Goal: Information Seeking & Learning: Learn about a topic

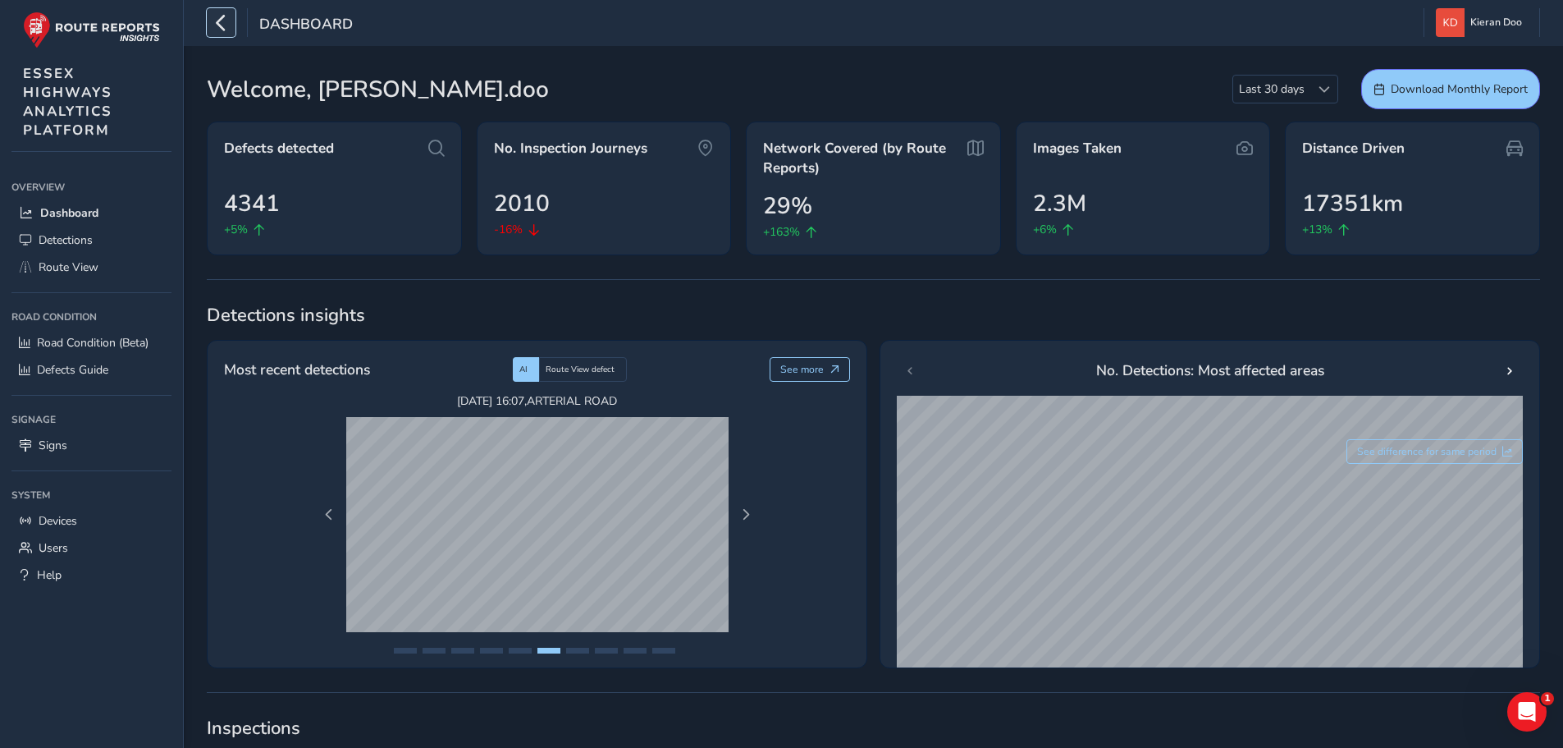
click at [218, 29] on icon "button" at bounding box center [221, 22] width 17 height 29
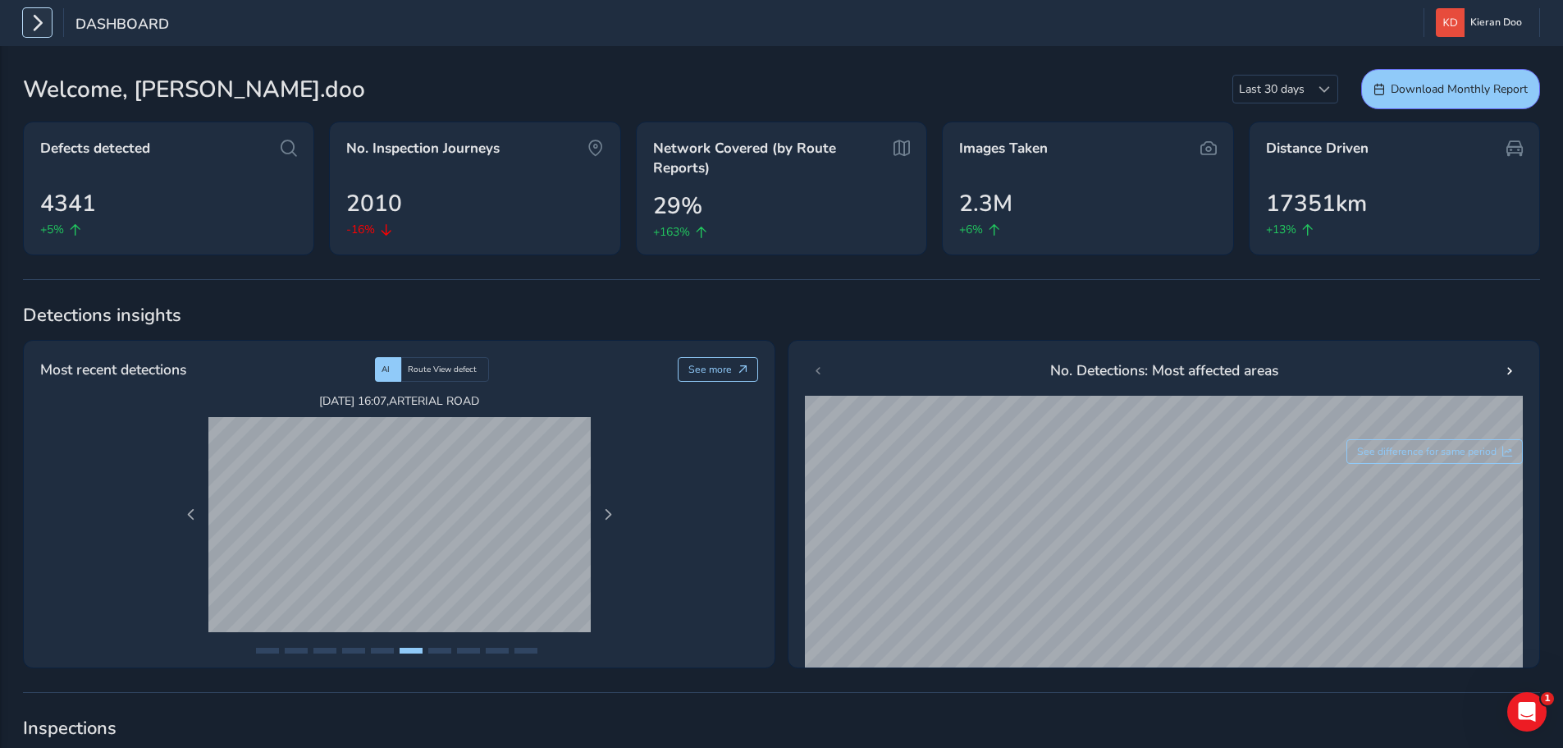
click at [40, 30] on icon "button" at bounding box center [37, 22] width 17 height 29
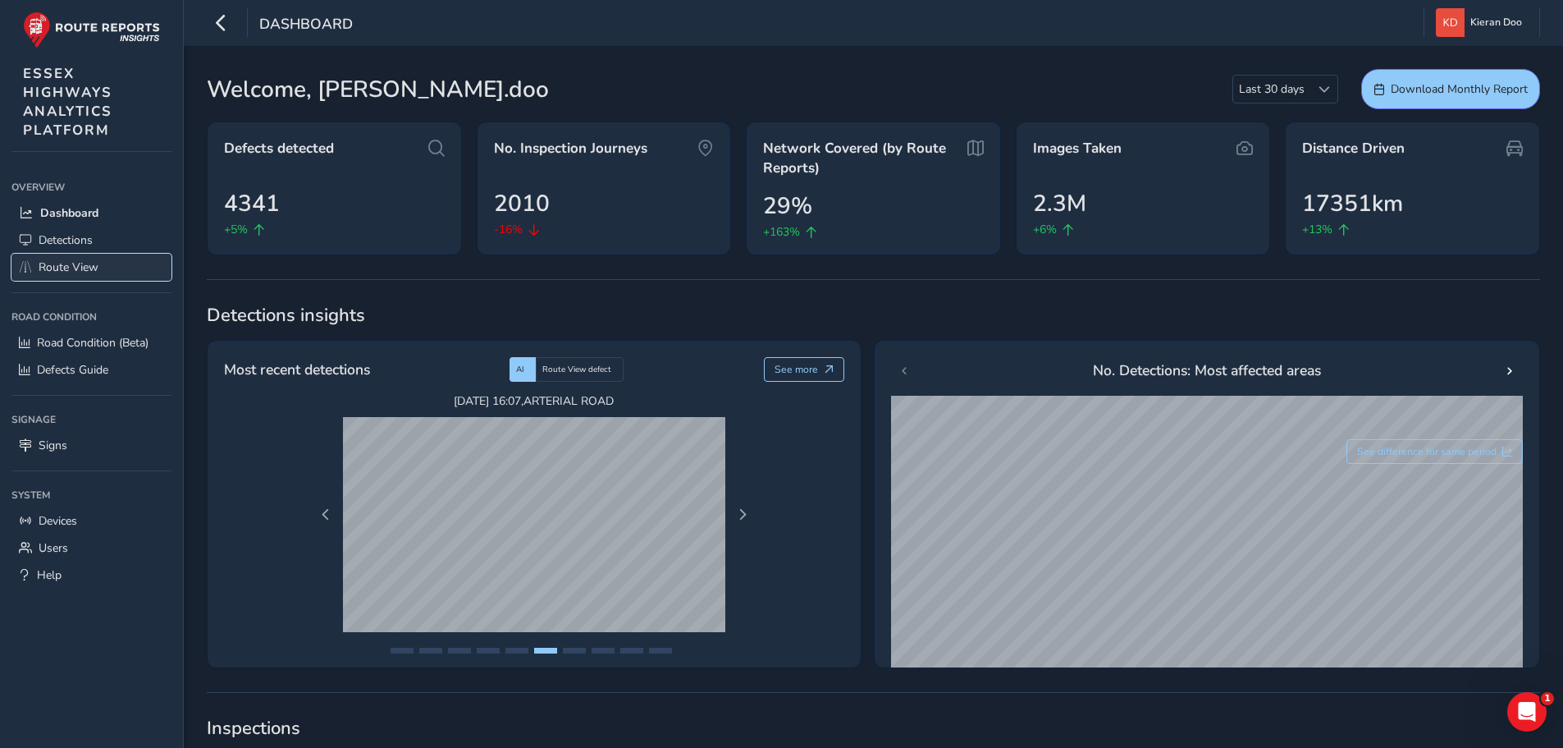
click at [63, 268] on span "Route View" at bounding box center [69, 267] width 60 height 16
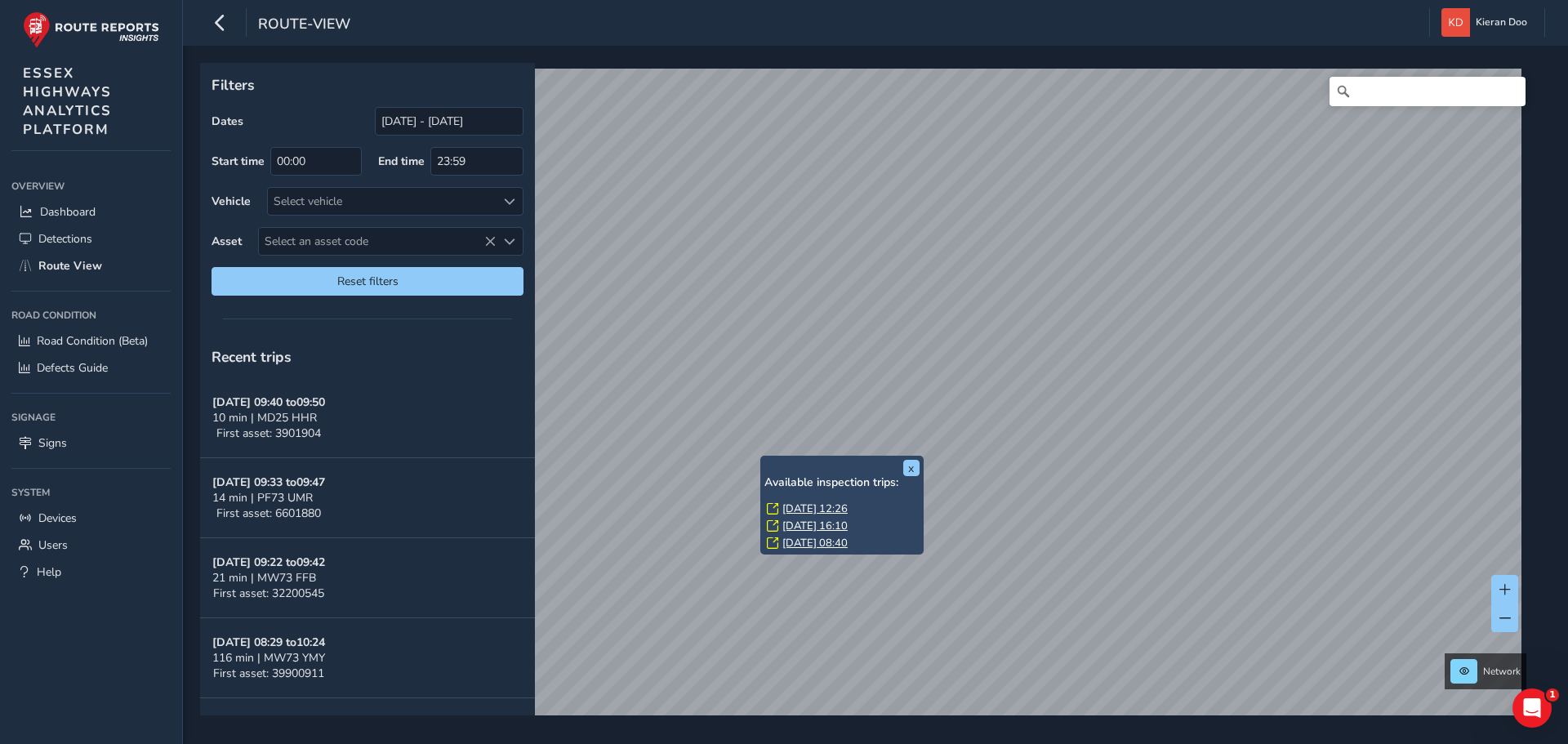
click at [811, 503] on link "[DATE] 12:26" at bounding box center [815, 508] width 66 height 15
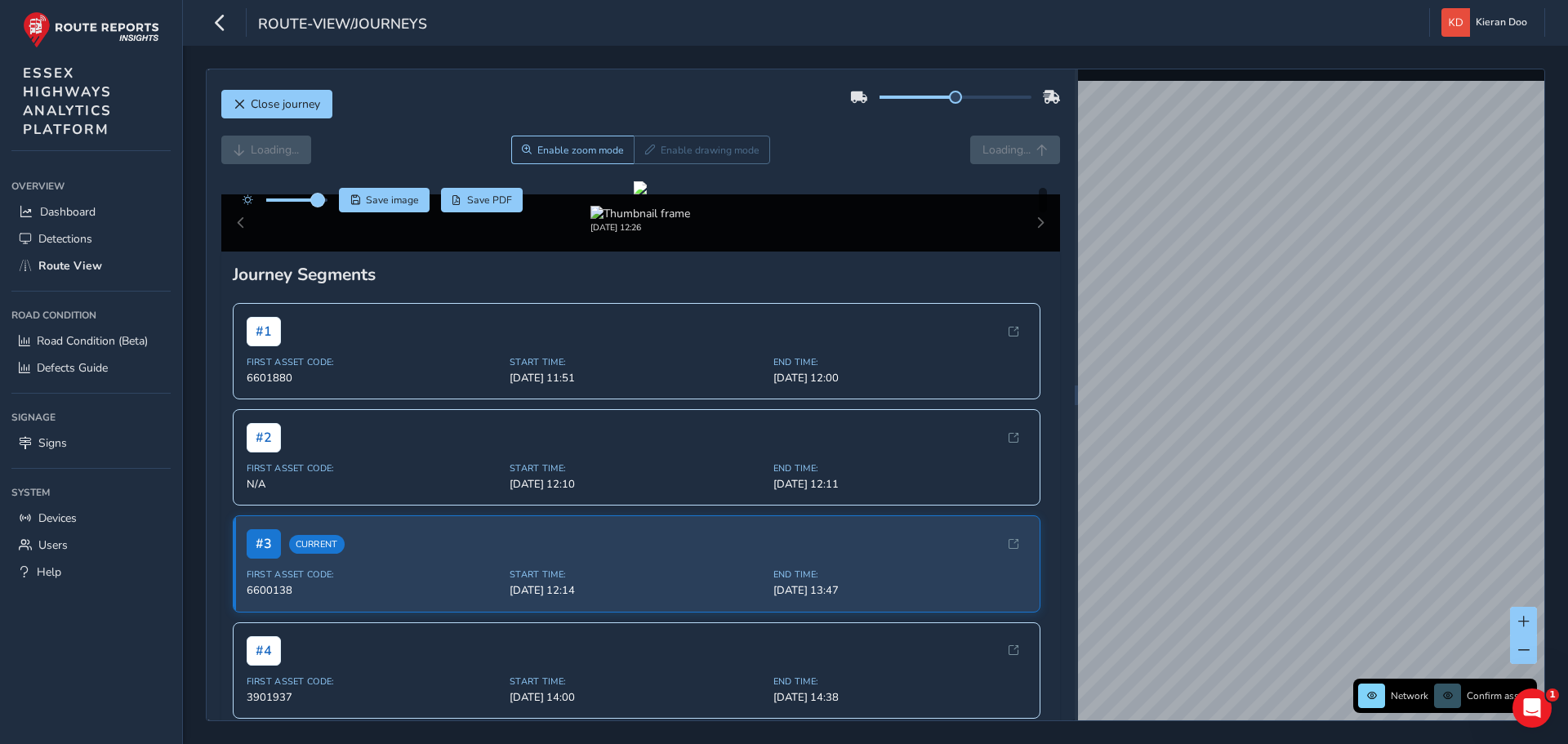
drag, startPoint x: 298, startPoint y: 202, endPoint x: 320, endPoint y: 202, distance: 22.0
click at [320, 202] on span at bounding box center [317, 200] width 13 height 13
click at [224, 20] on icon "button" at bounding box center [220, 22] width 17 height 29
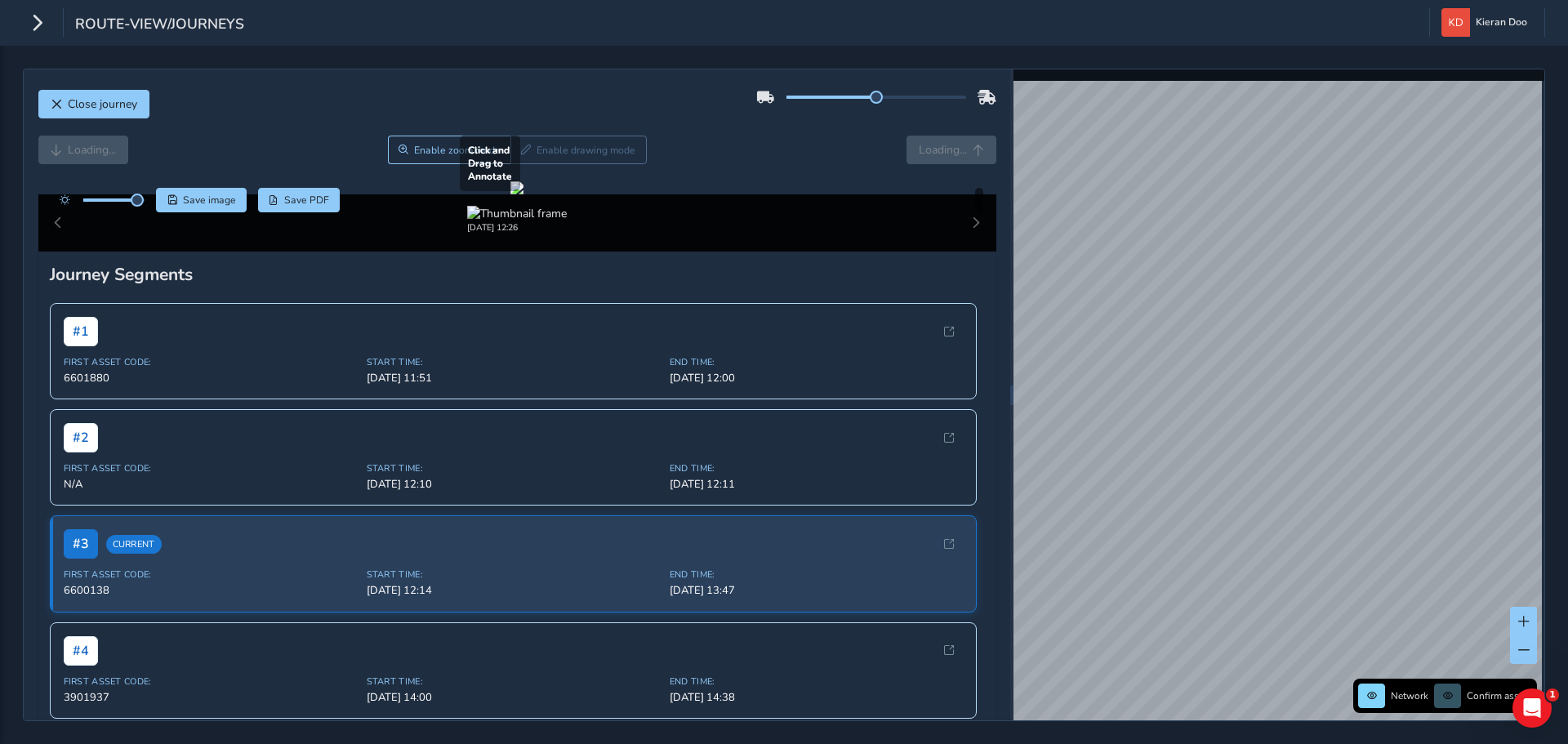
click at [523, 194] on div at bounding box center [516, 187] width 13 height 13
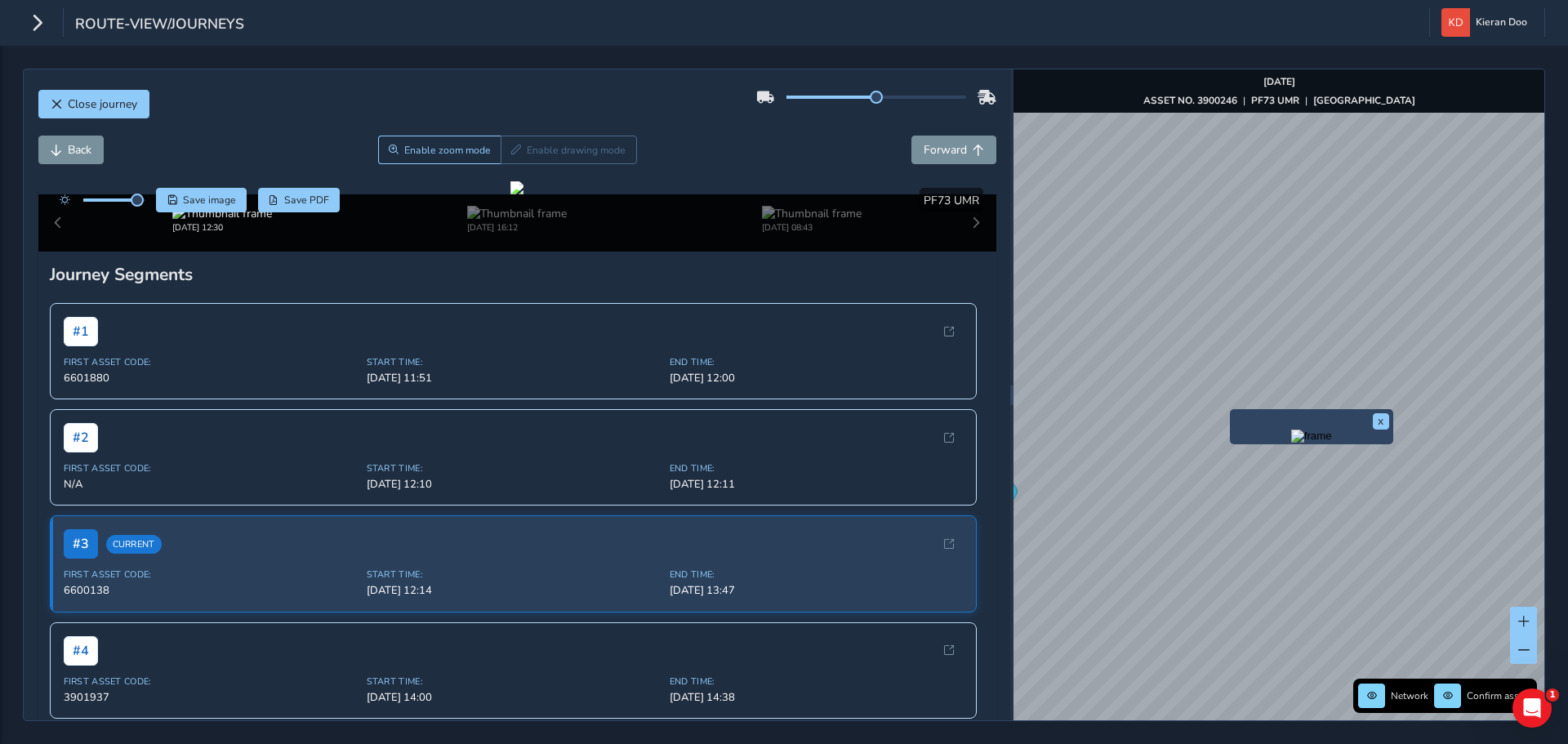
click at [1293, 443] on img "Preview frame" at bounding box center [1311, 436] width 41 height 13
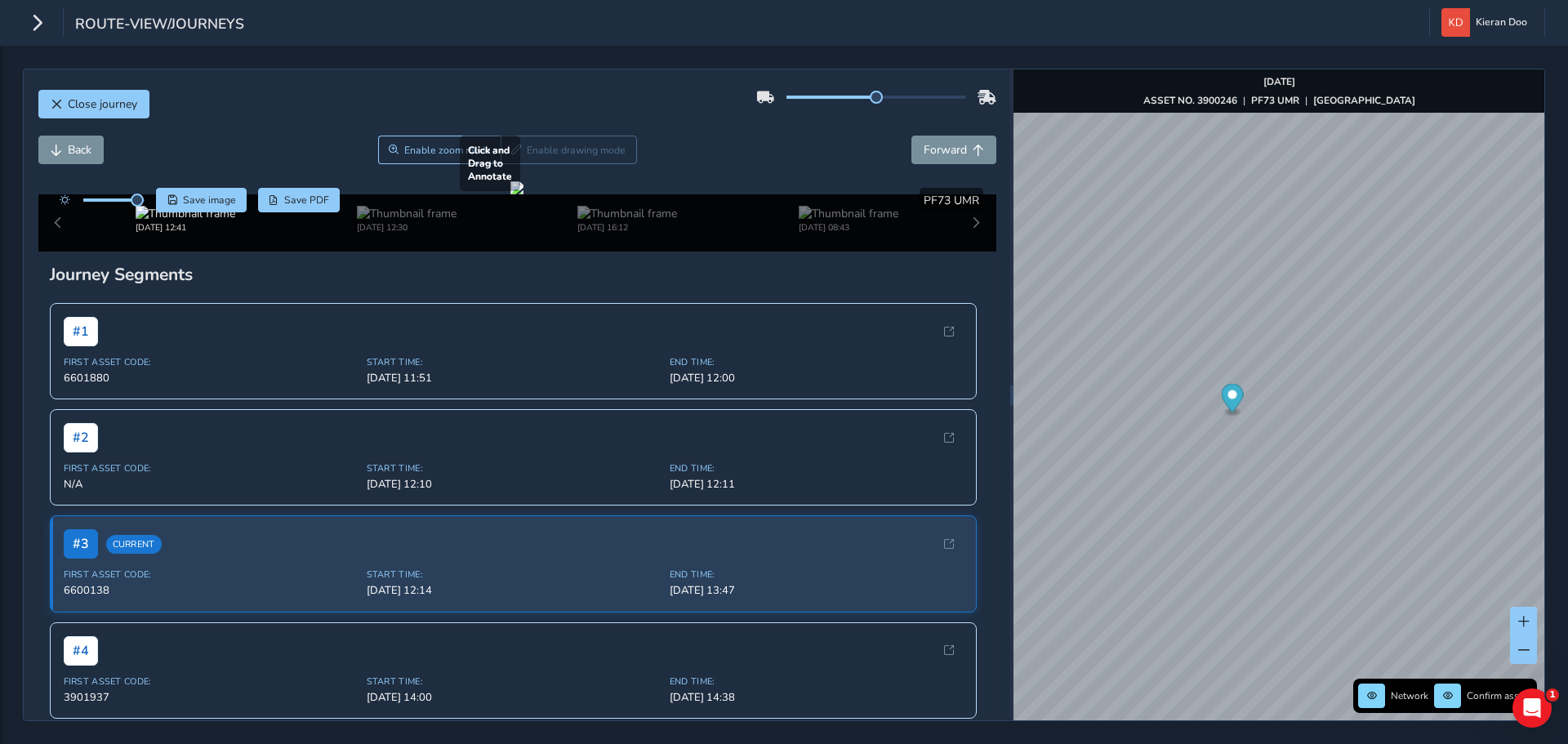
click at [523, 194] on div at bounding box center [516, 187] width 13 height 13
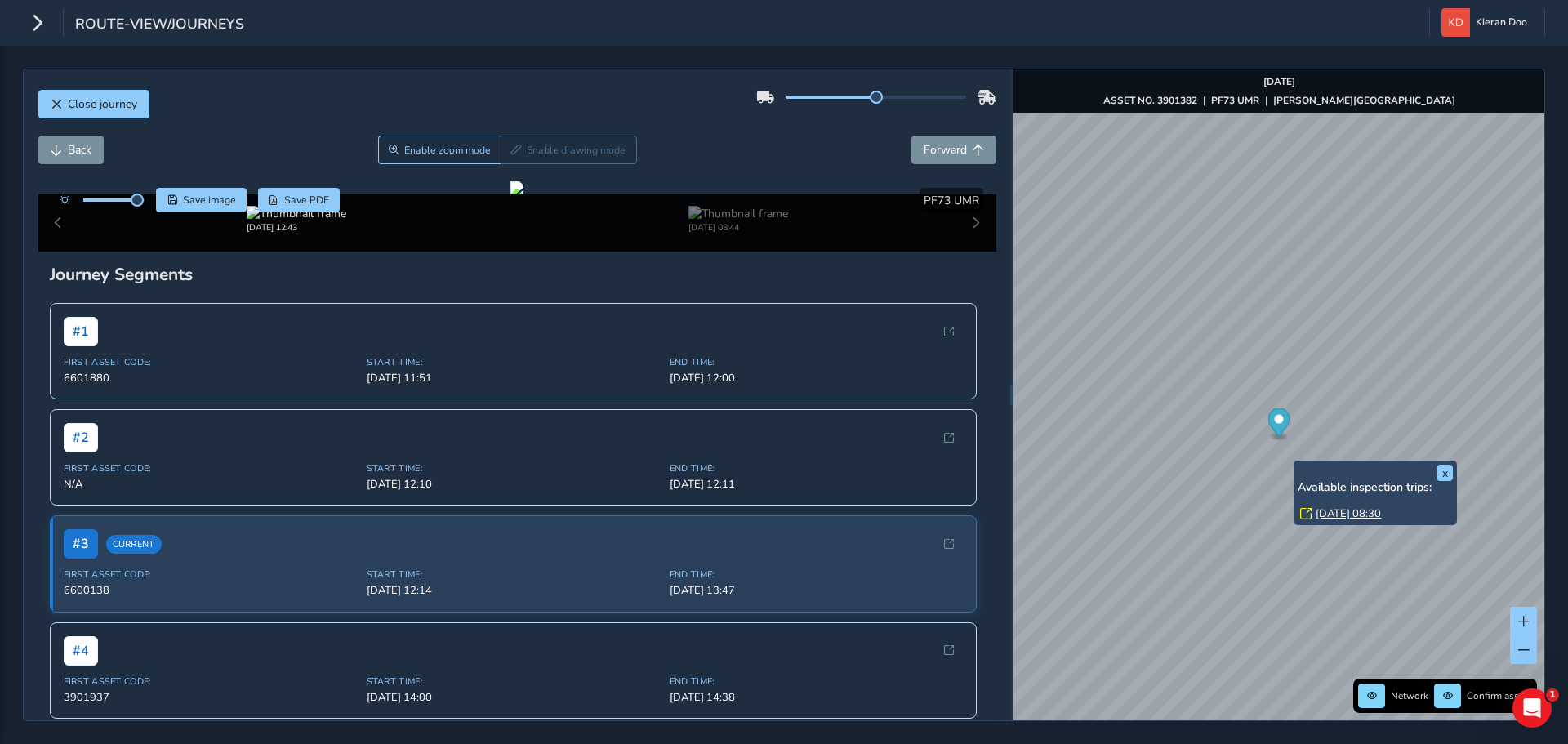
click at [1361, 507] on link "[DATE] 08:30" at bounding box center [1348, 513] width 66 height 15
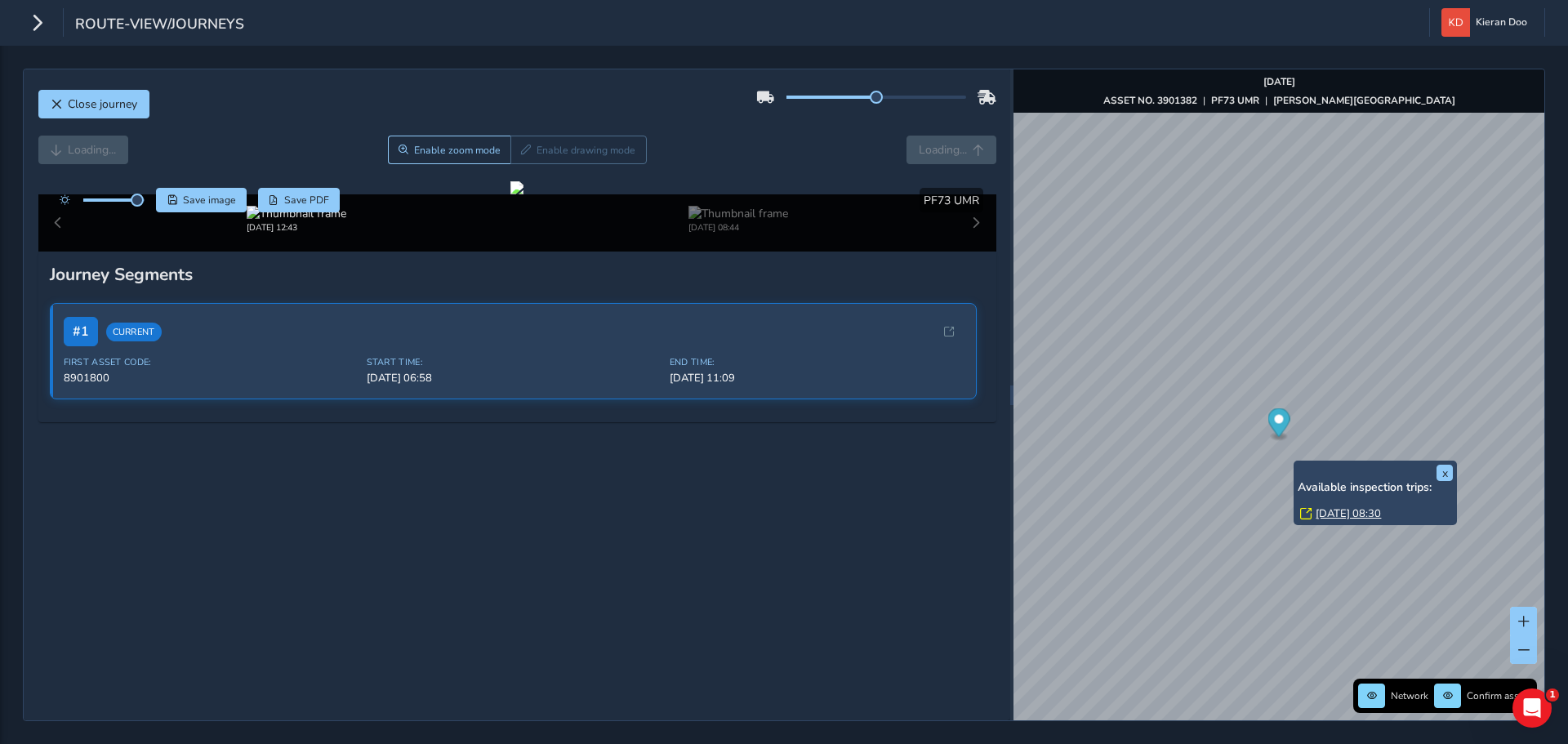
click at [1332, 509] on link "[DATE] 08:30" at bounding box center [1348, 513] width 66 height 15
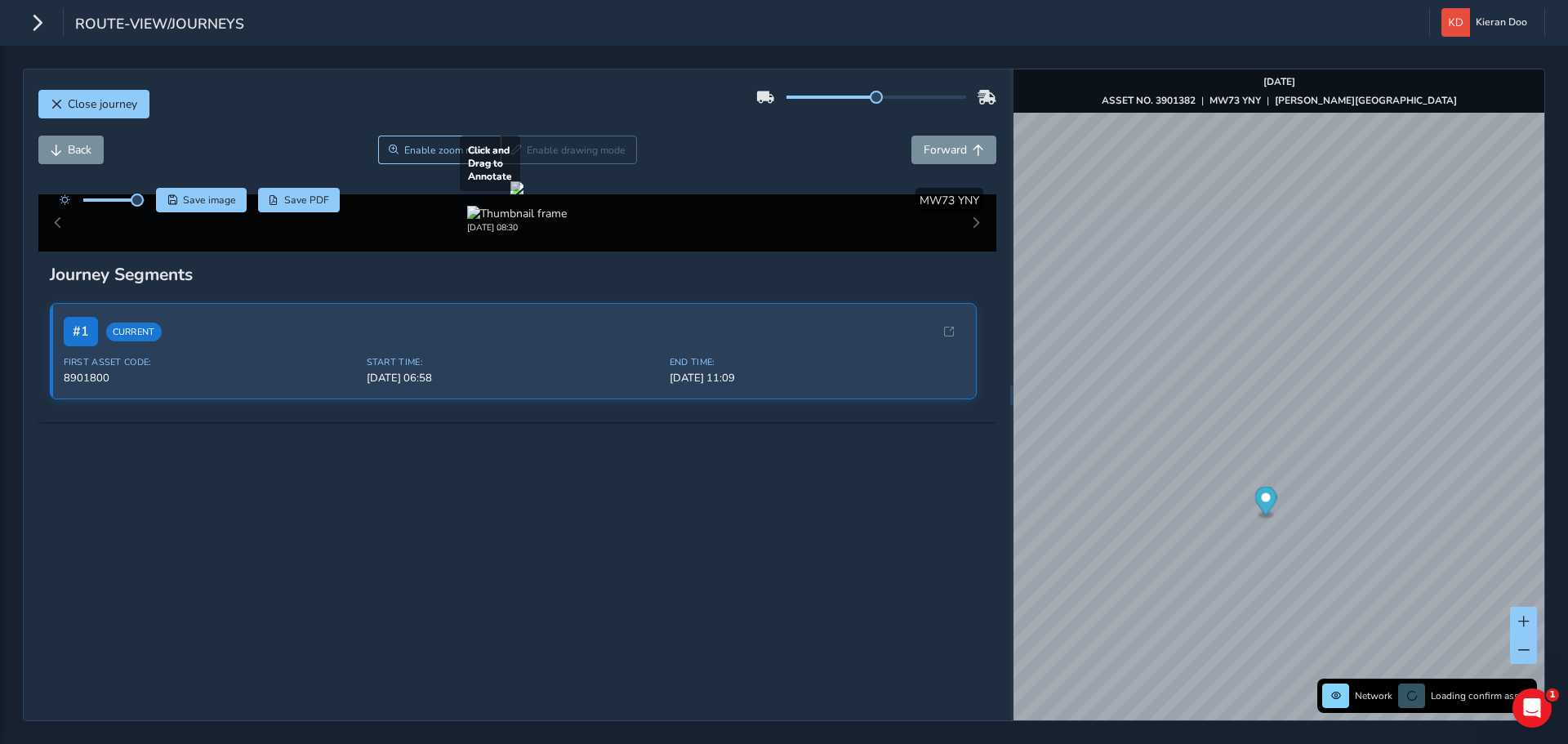
click at [523, 194] on div at bounding box center [516, 187] width 13 height 13
